Goal: Transaction & Acquisition: Purchase product/service

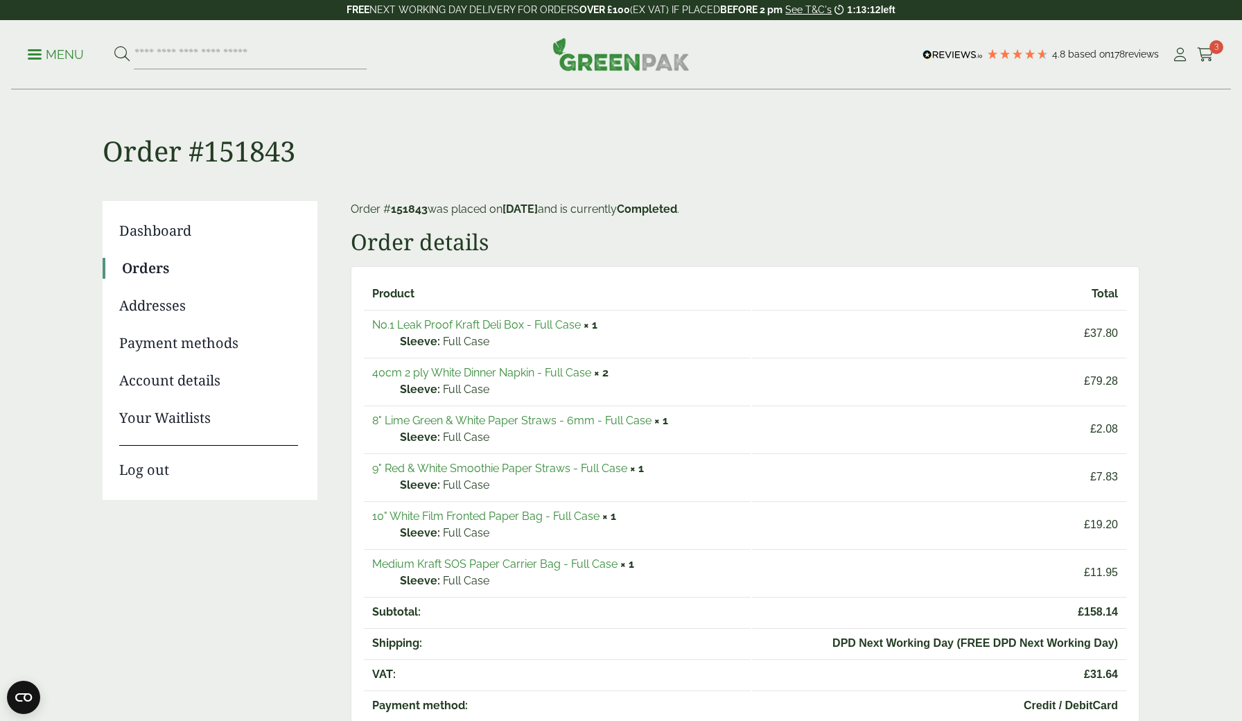
click at [537, 327] on link "No.1 Leak Proof Kraft Deli Box - Full Case" at bounding box center [476, 324] width 209 height 13
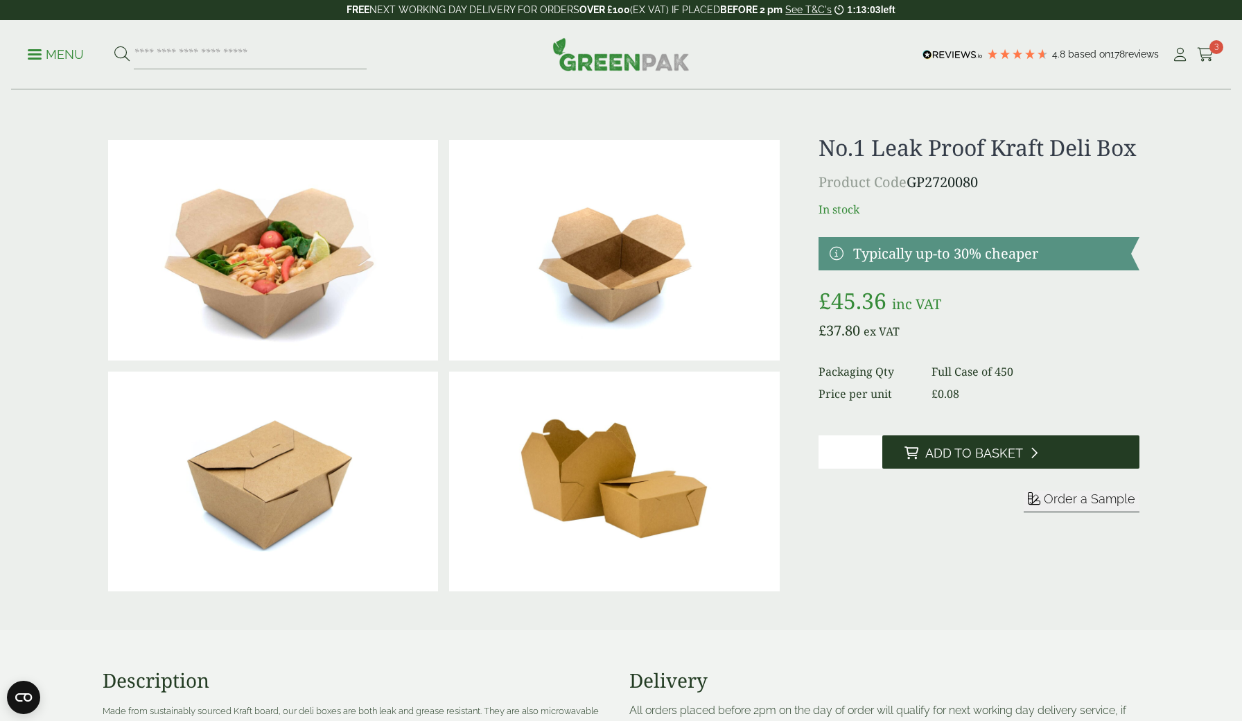
click at [964, 461] on span "Add to Basket" at bounding box center [974, 453] width 98 height 15
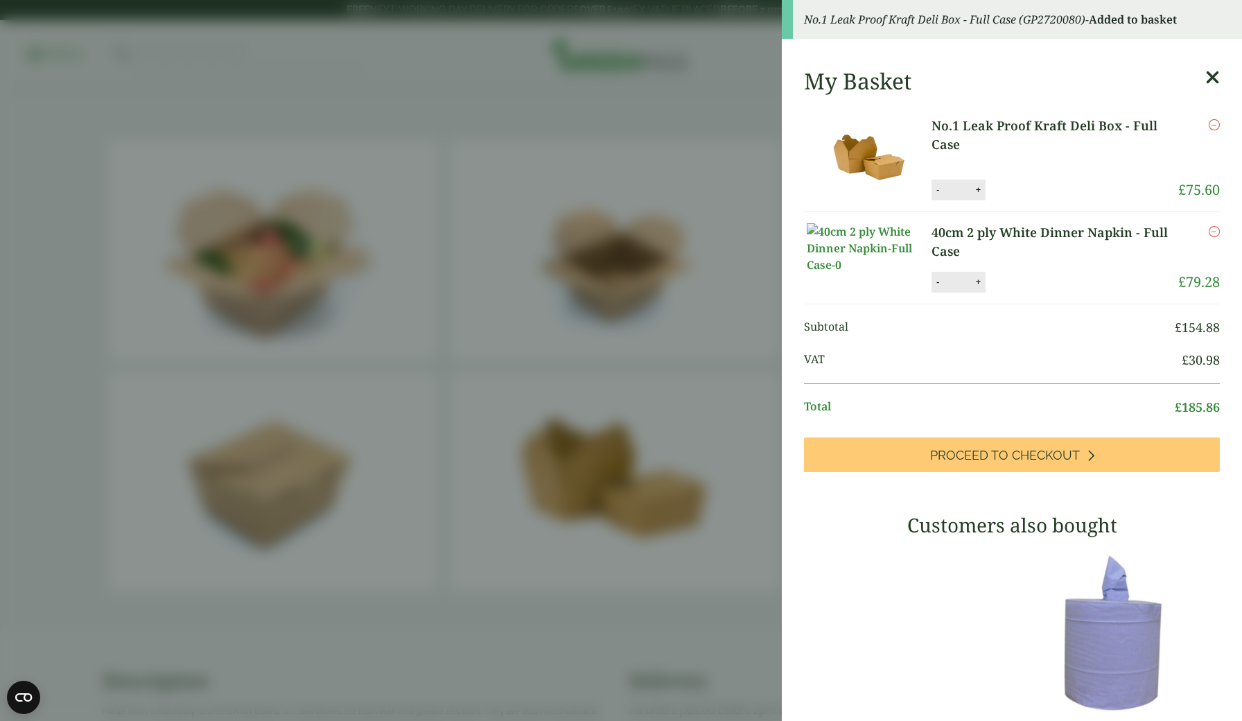
click at [1213, 74] on icon at bounding box center [1212, 77] width 15 height 19
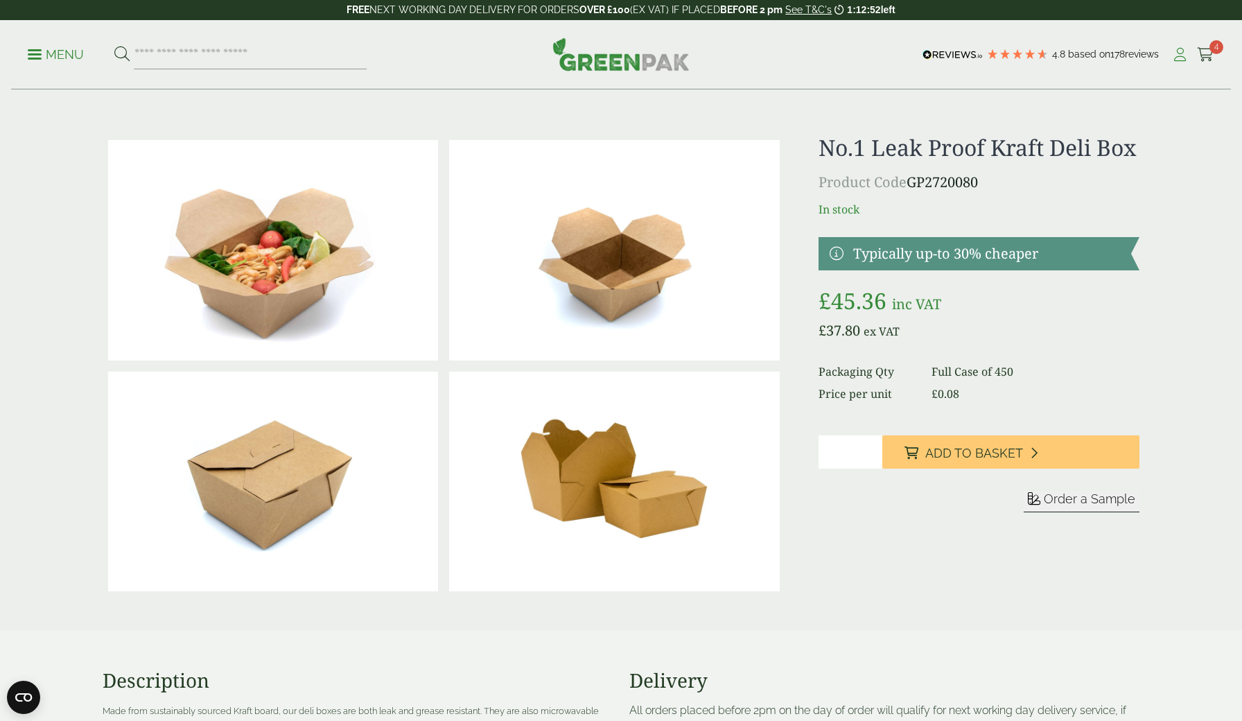
click at [1180, 53] on icon at bounding box center [1180, 55] width 17 height 14
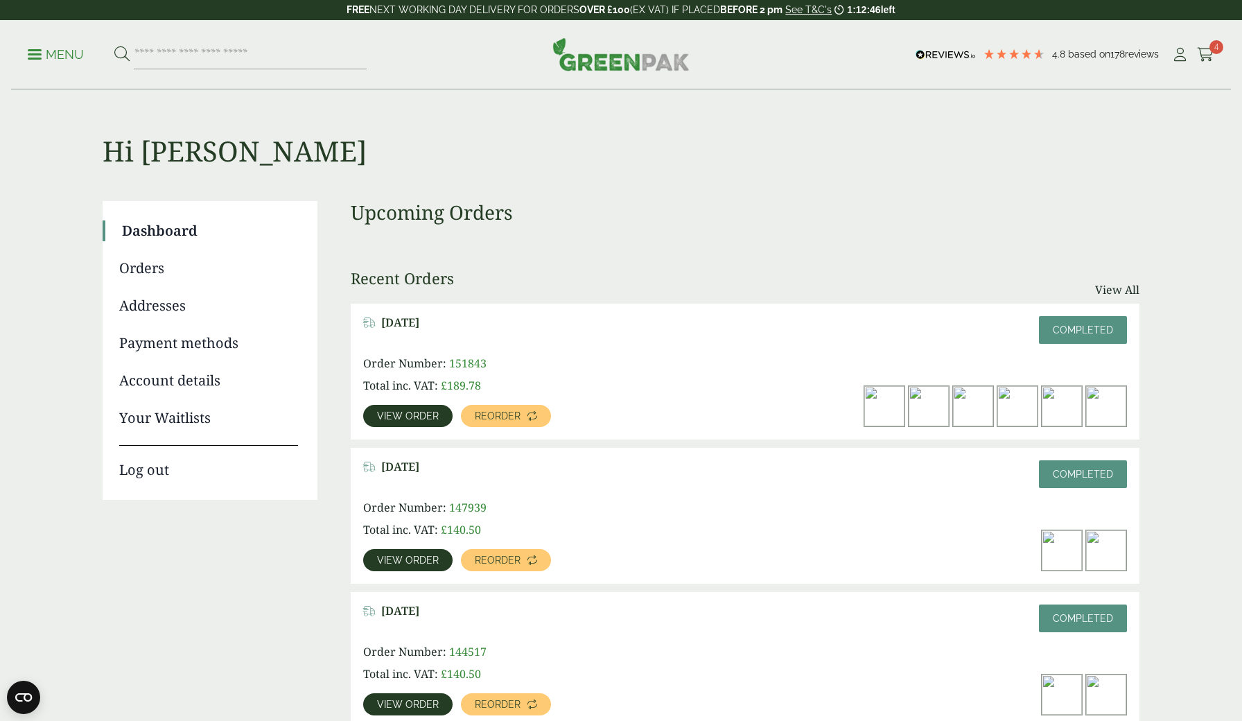
click at [400, 415] on span "View order" at bounding box center [408, 416] width 62 height 10
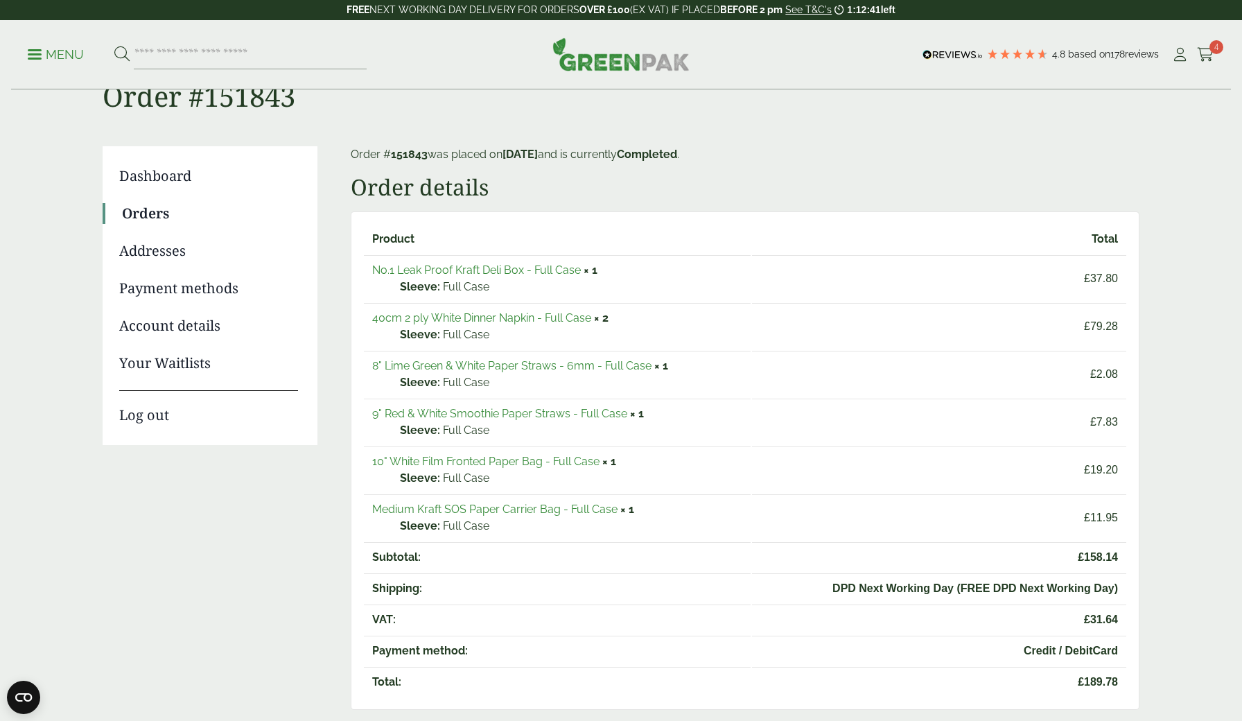
scroll to position [58, 0]
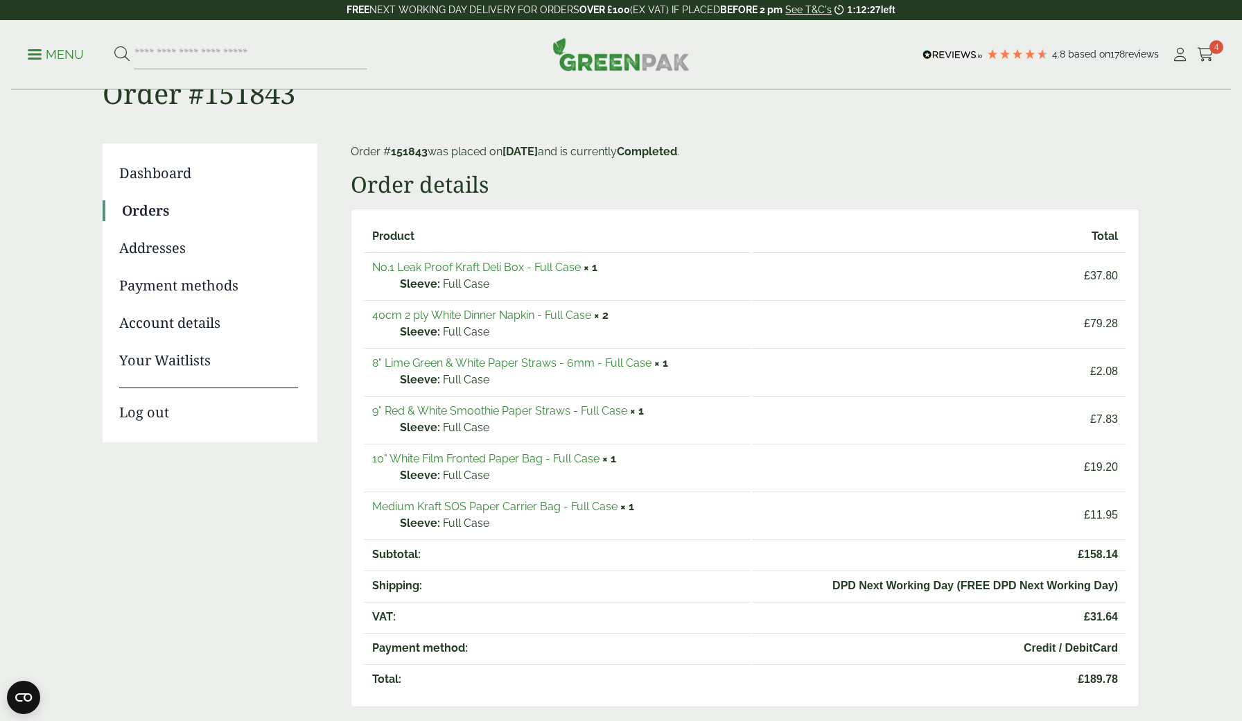
click at [485, 507] on link "Medium Kraft SOS Paper Carrier Bag - Full Case" at bounding box center [494, 506] width 245 height 13
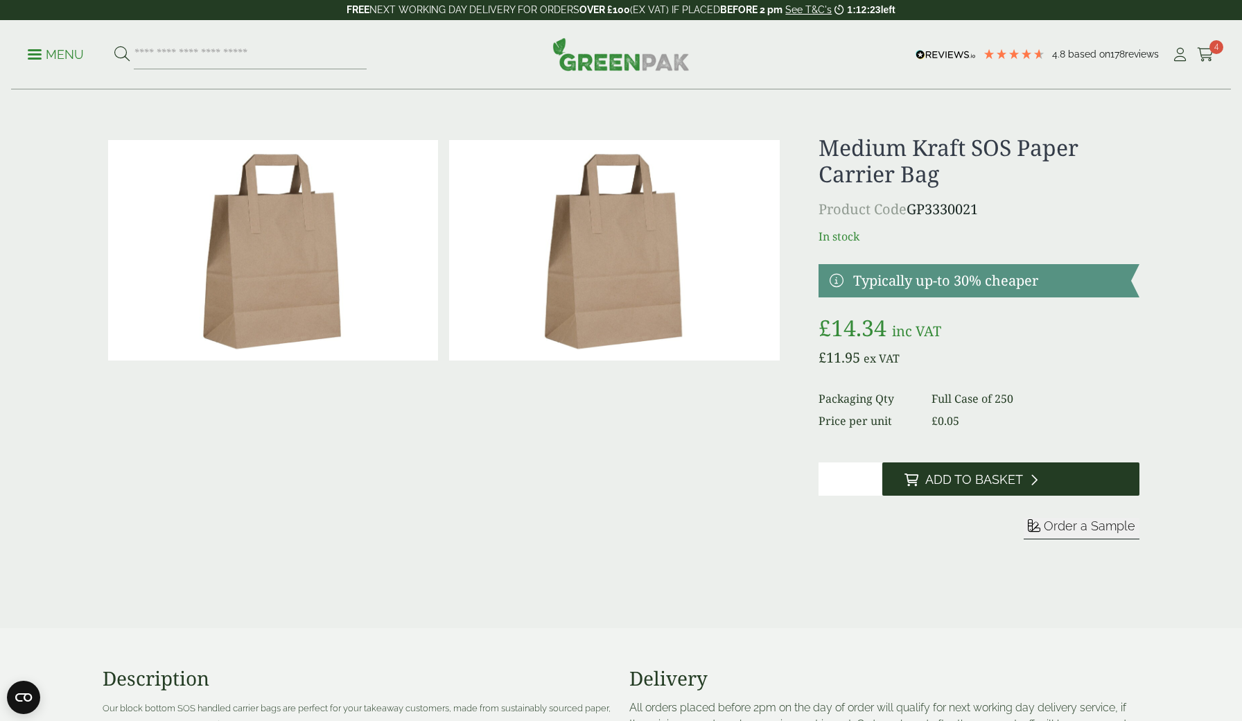
click at [1022, 488] on button "Add to Basket" at bounding box center [1010, 478] width 257 height 33
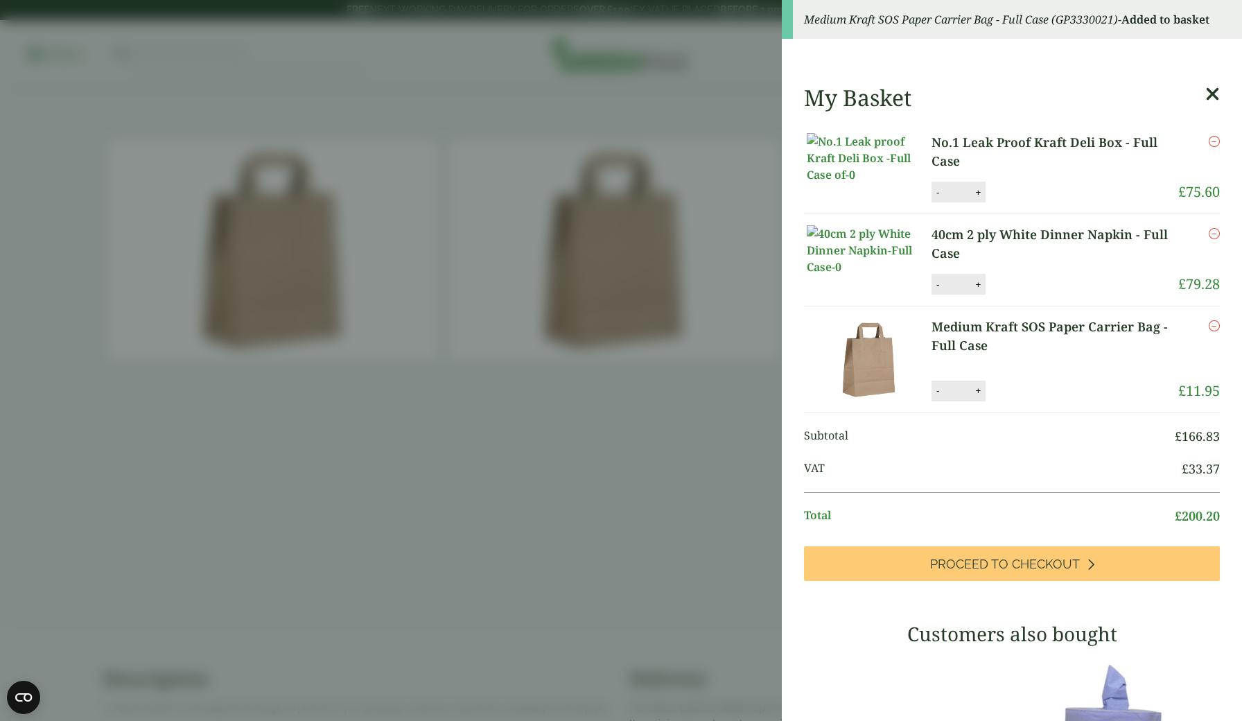
click at [1217, 94] on icon at bounding box center [1212, 94] width 15 height 19
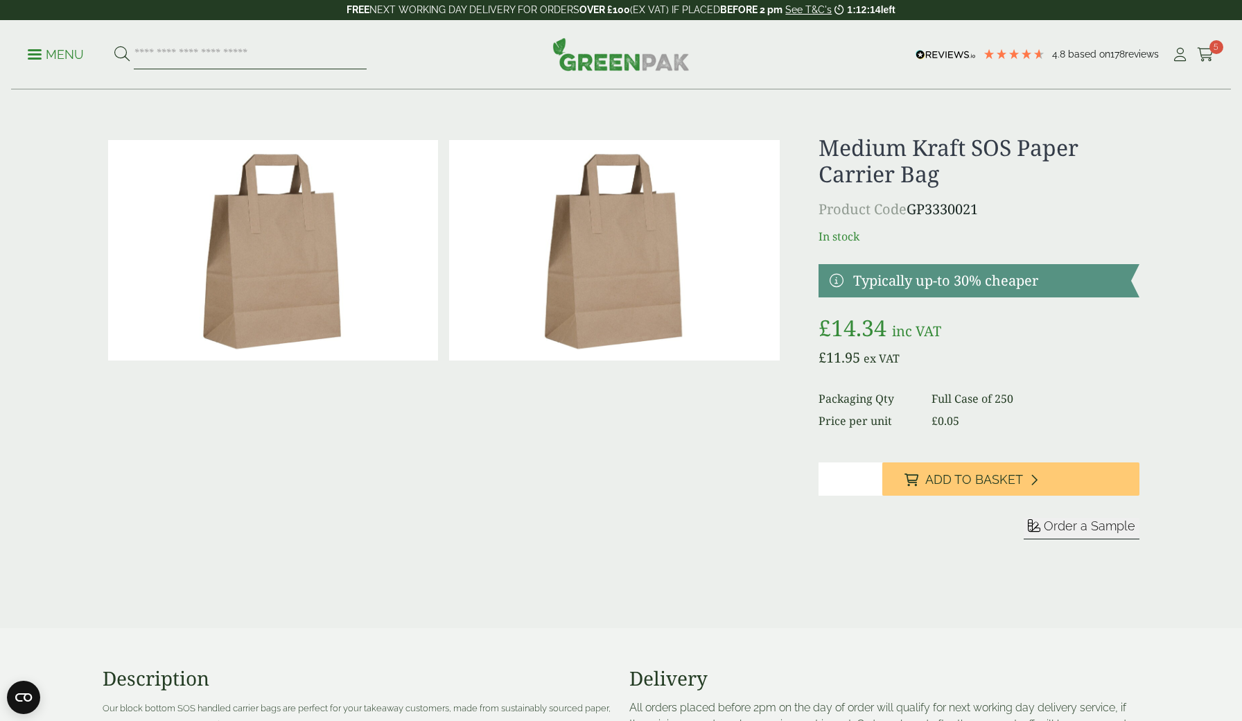
click at [209, 59] on input "search" at bounding box center [250, 54] width 233 height 29
click at [1176, 52] on icon at bounding box center [1180, 55] width 17 height 14
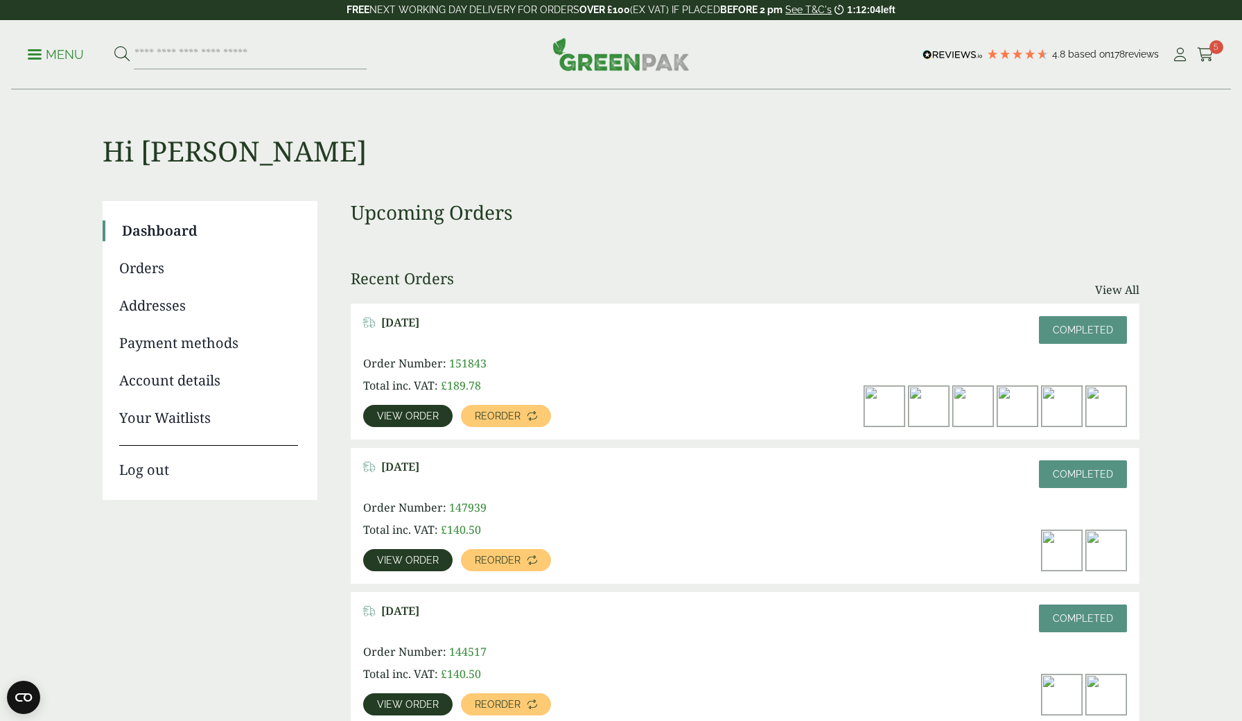
click at [413, 411] on span "View order" at bounding box center [408, 416] width 62 height 10
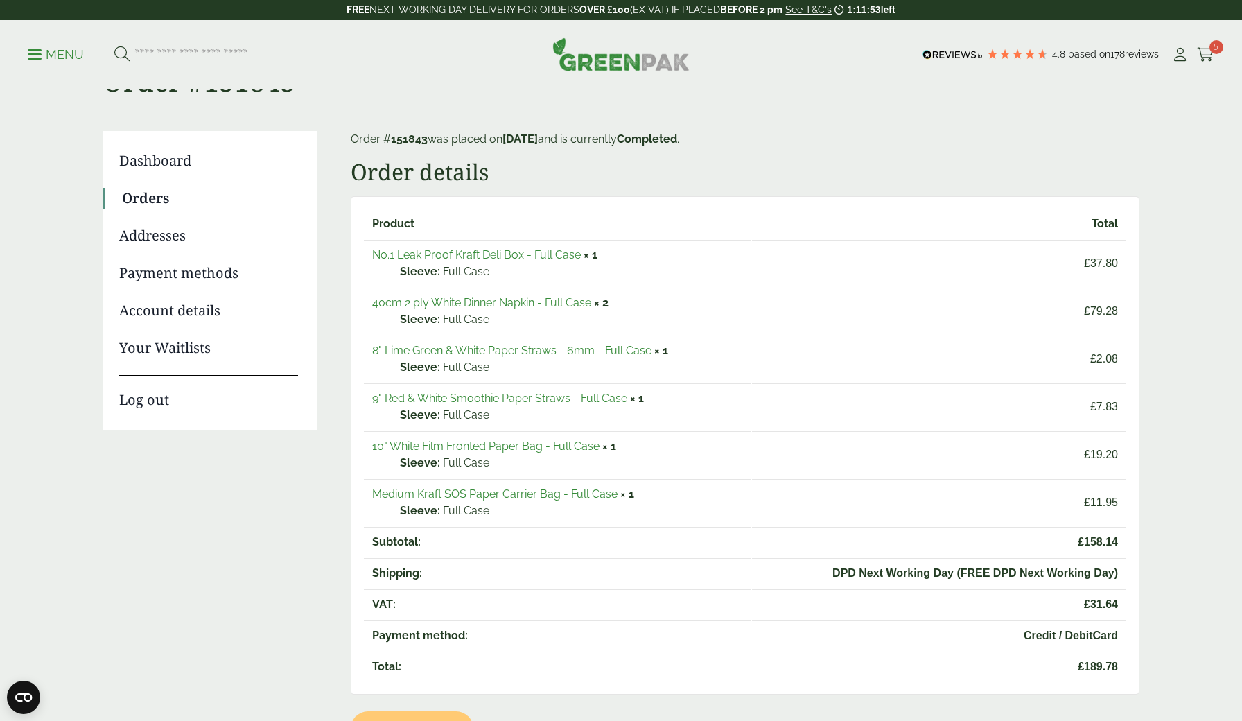
click at [207, 51] on input "search" at bounding box center [250, 54] width 233 height 29
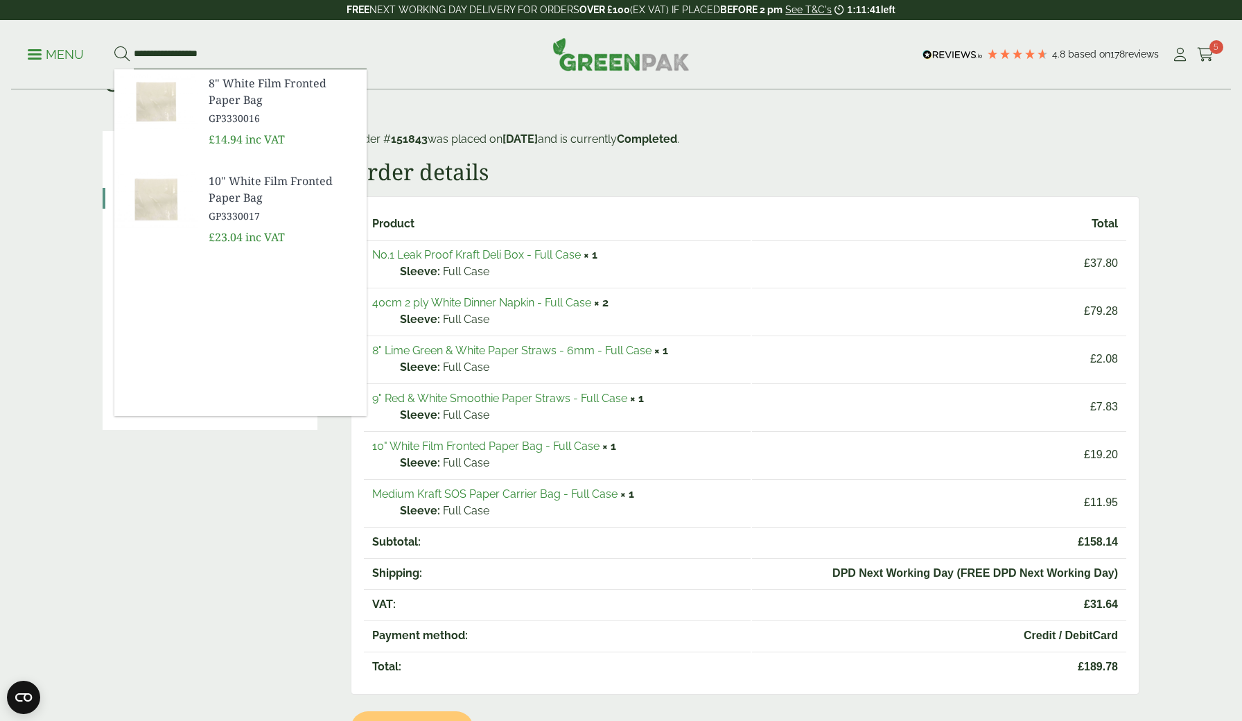
type input "**********"
click at [241, 94] on span "8" White Film Fronted Paper Bag" at bounding box center [282, 91] width 147 height 33
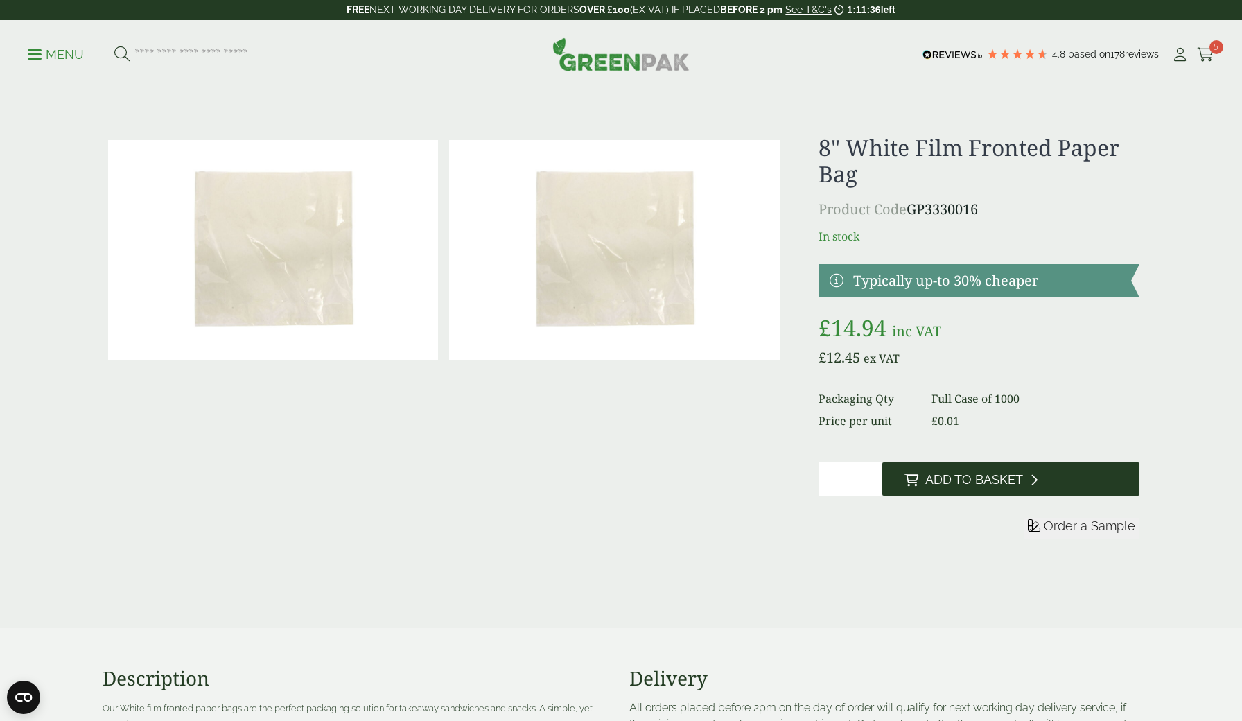
click at [993, 476] on span "Add to Basket" at bounding box center [974, 479] width 98 height 15
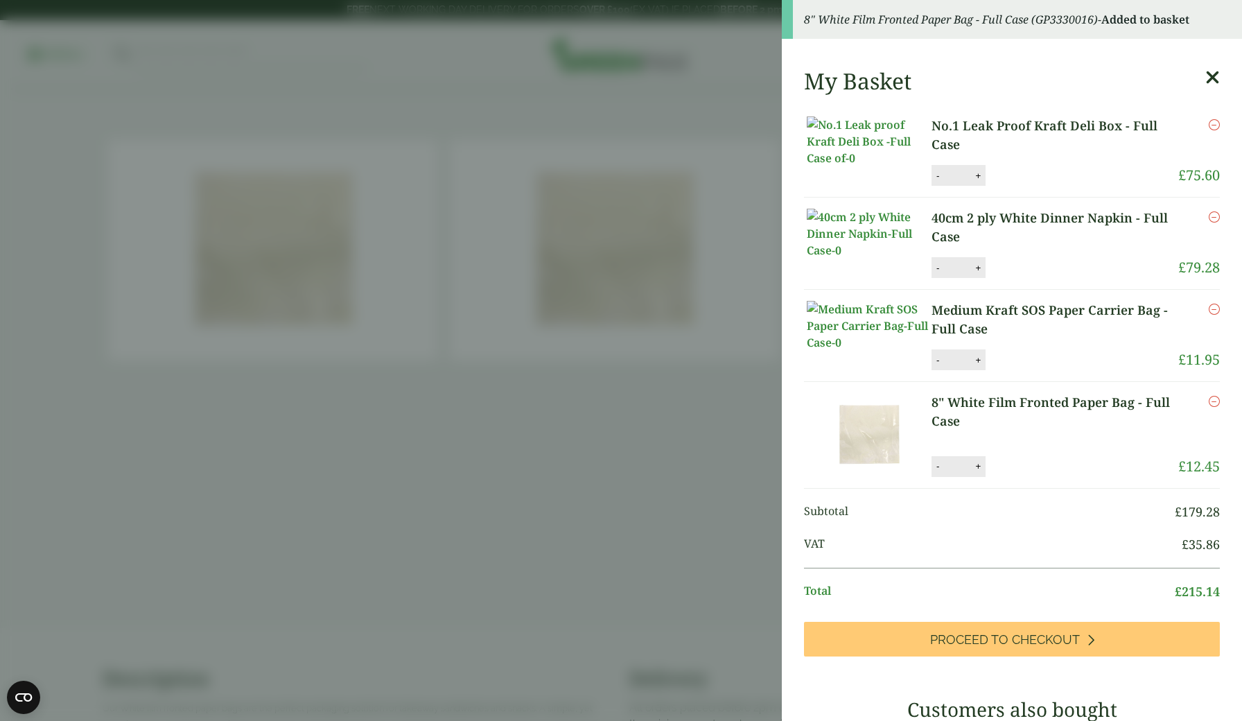
click at [1212, 78] on icon at bounding box center [1212, 77] width 15 height 19
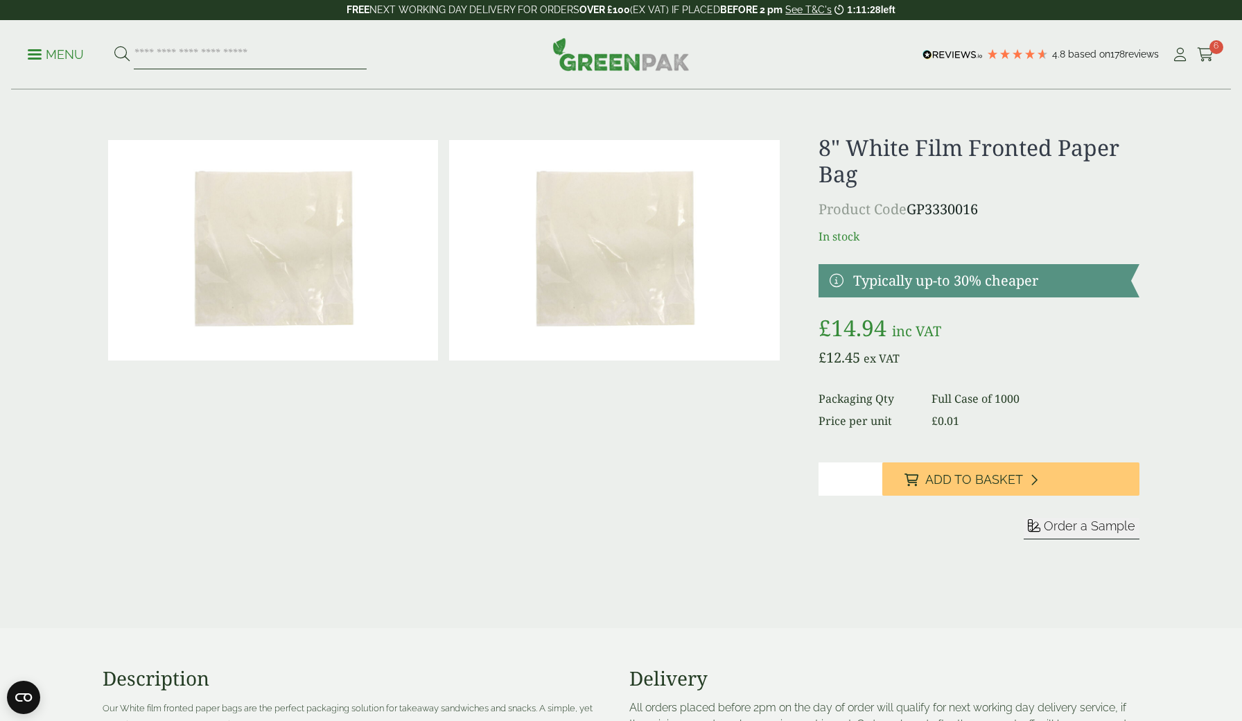
click at [168, 46] on input "search" at bounding box center [250, 54] width 233 height 29
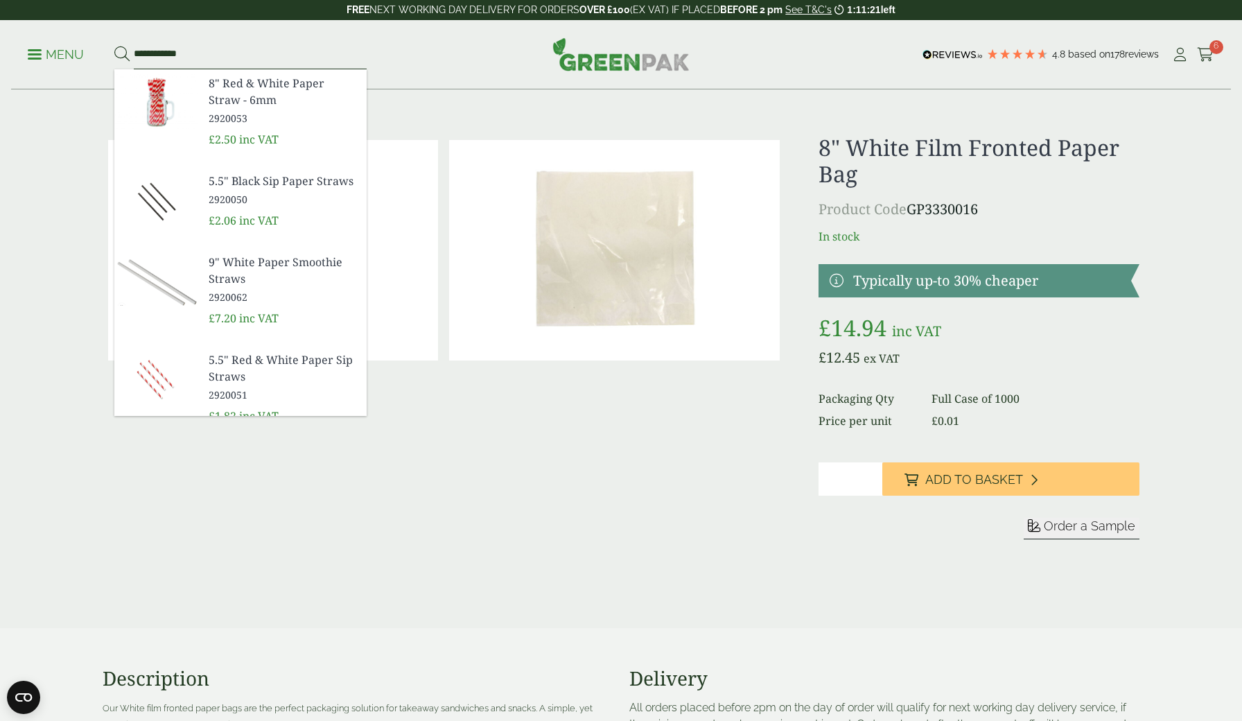
type input "**********"
click at [121, 54] on button at bounding box center [121, 55] width 15 height 18
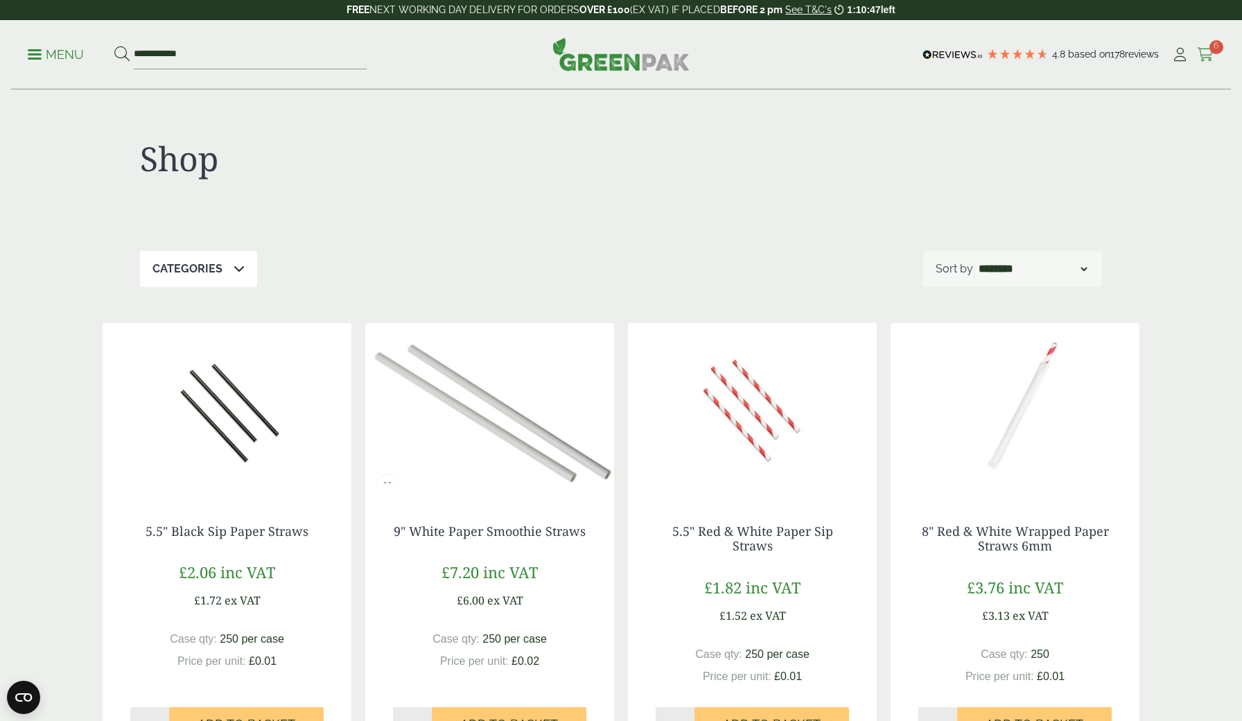
click at [1219, 46] on span "6" at bounding box center [1217, 47] width 14 height 14
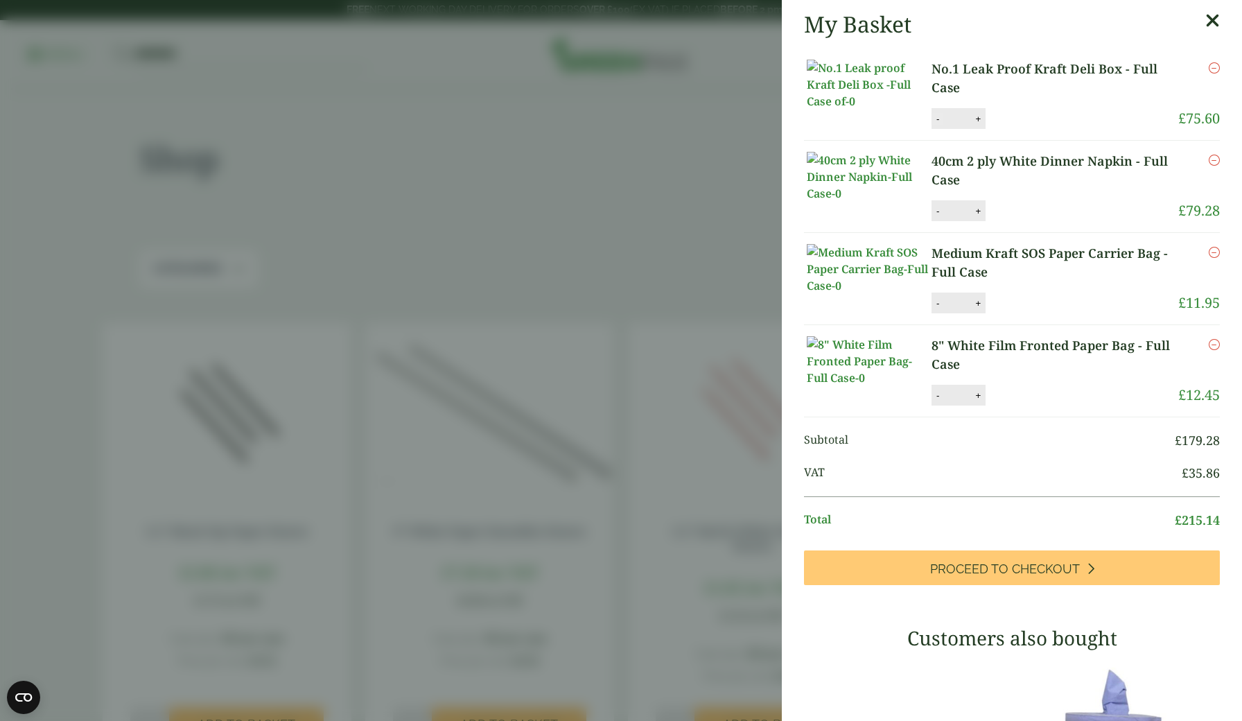
click at [941, 125] on button "-" at bounding box center [937, 119] width 11 height 12
type input "*"
click at [1029, 130] on button "Update" at bounding box center [1023, 119] width 69 height 21
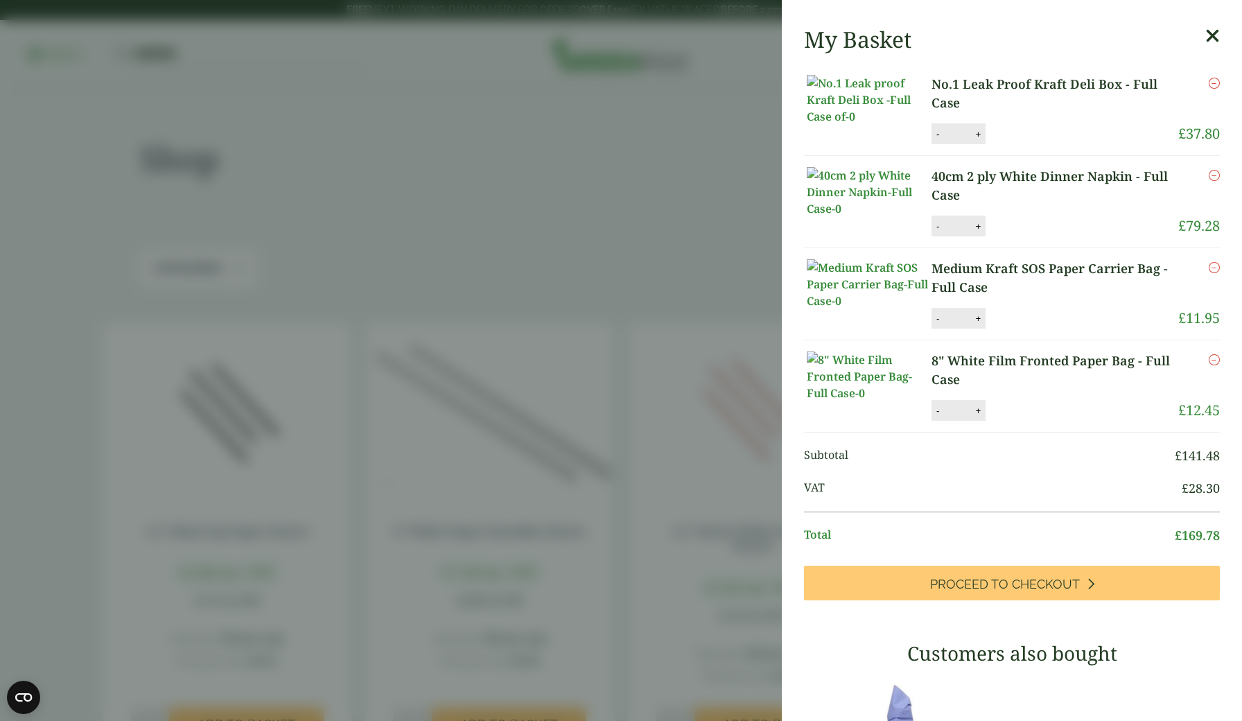
scroll to position [41, 0]
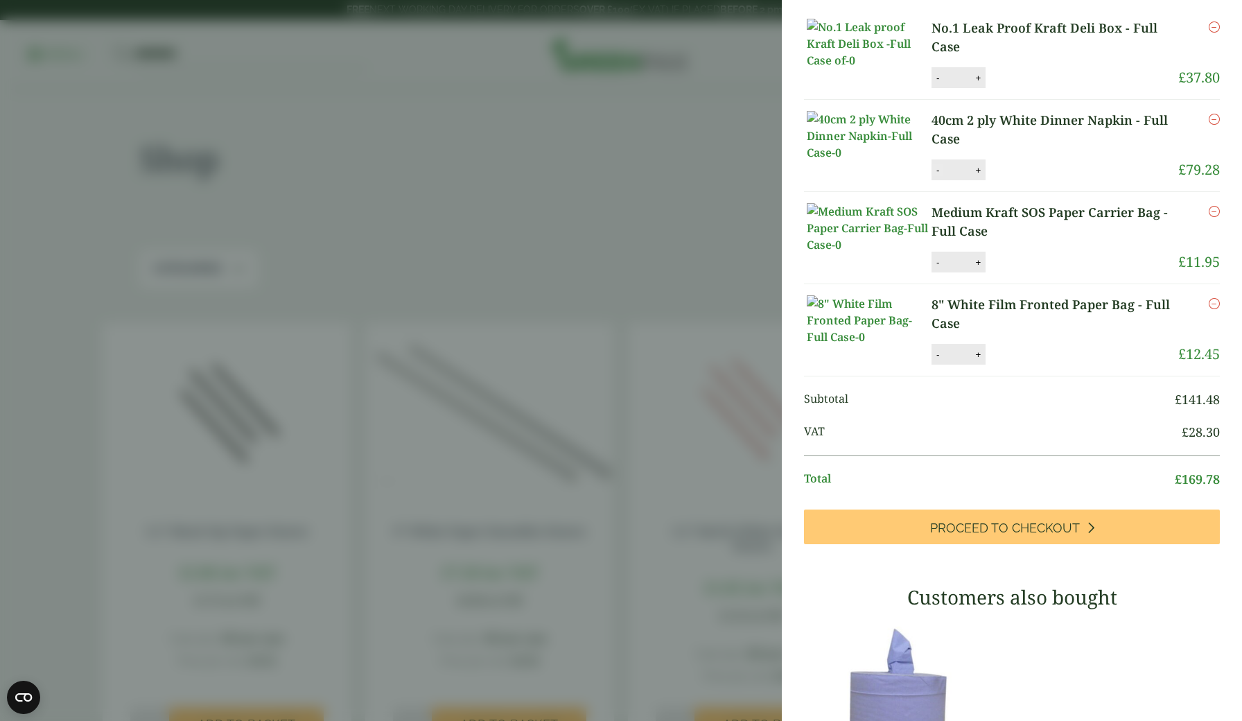
click at [937, 176] on button "-" at bounding box center [937, 170] width 11 height 12
type input "*"
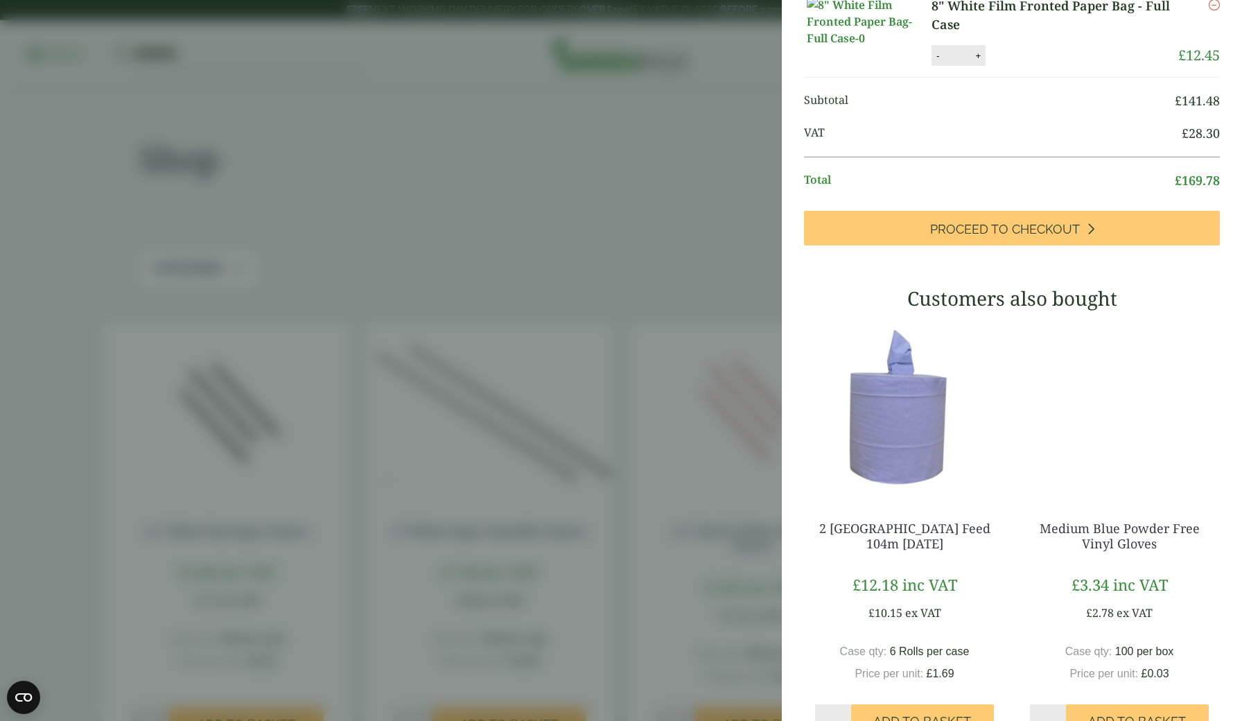
scroll to position [341, 0]
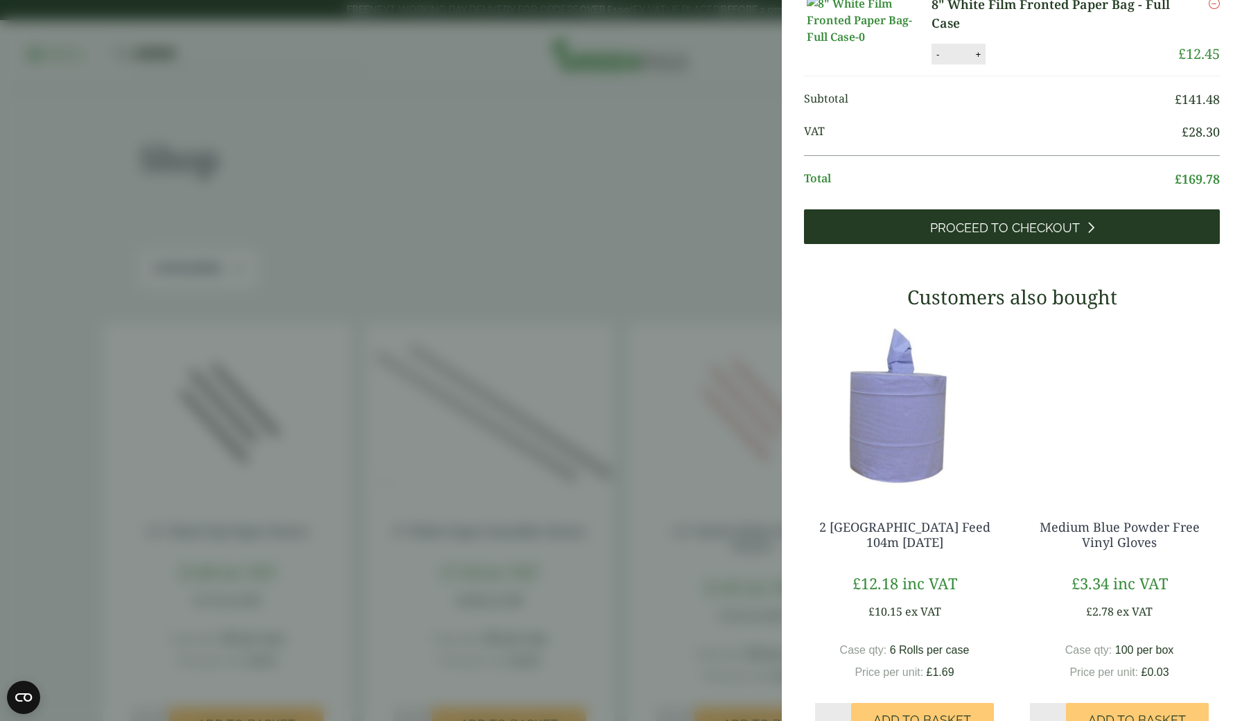
click at [988, 236] on span "Proceed to Checkout" at bounding box center [1005, 227] width 150 height 15
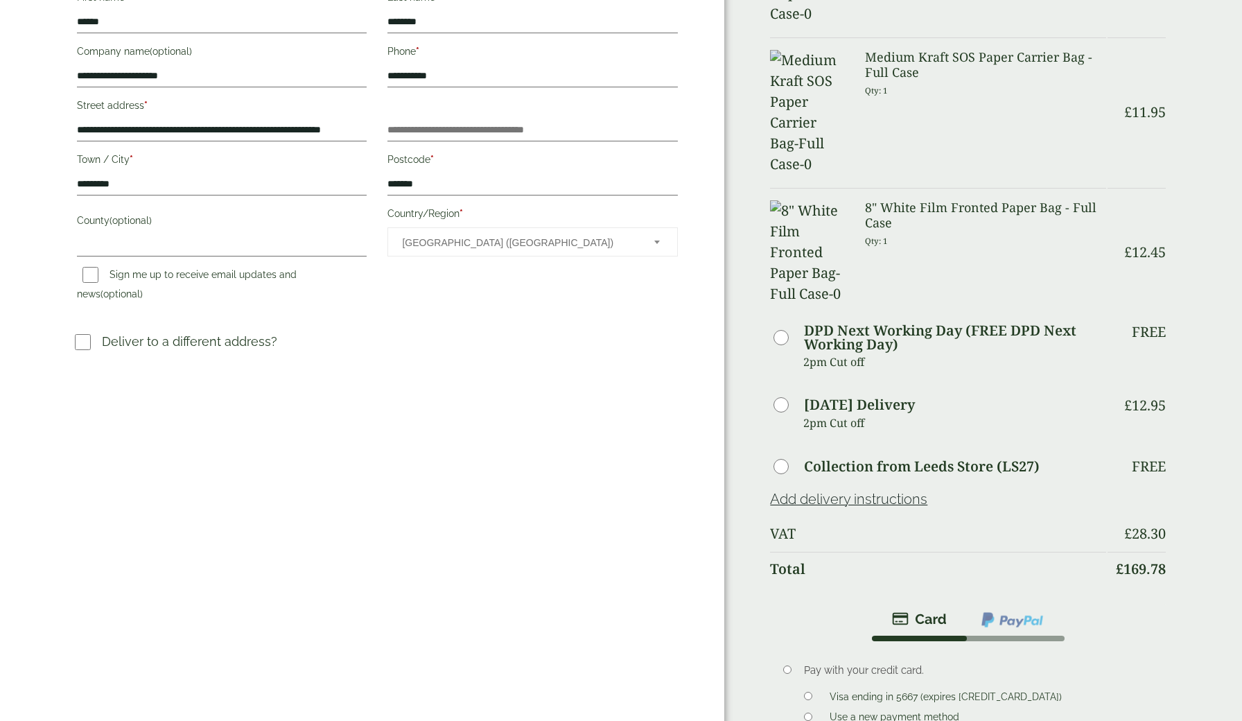
scroll to position [247, 0]
